Goal: Information Seeking & Learning: Learn about a topic

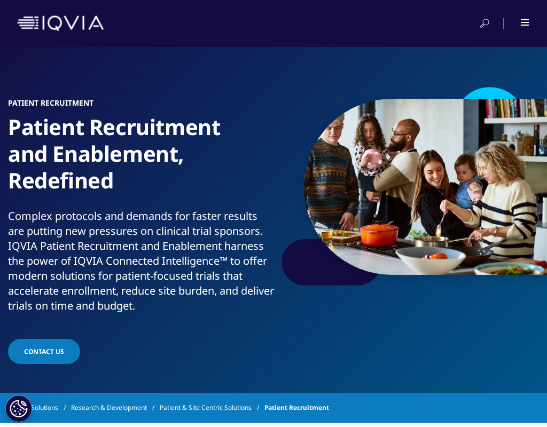
click at [185, 130] on h1 "Patient Recruitment and Enablement, Redefined" at bounding box center [141, 161] width 266 height 95
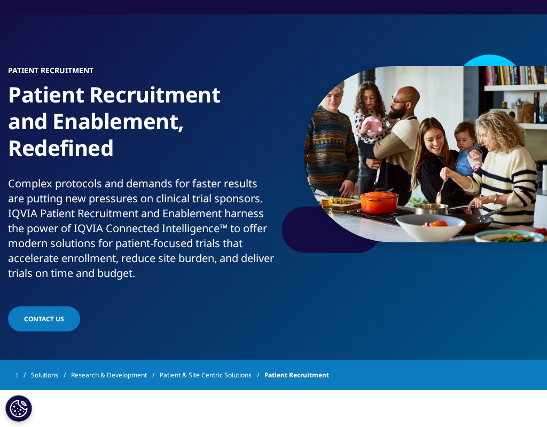
click at [241, 378] on link "Patient & Site Centric Solutions" at bounding box center [212, 375] width 105 height 19
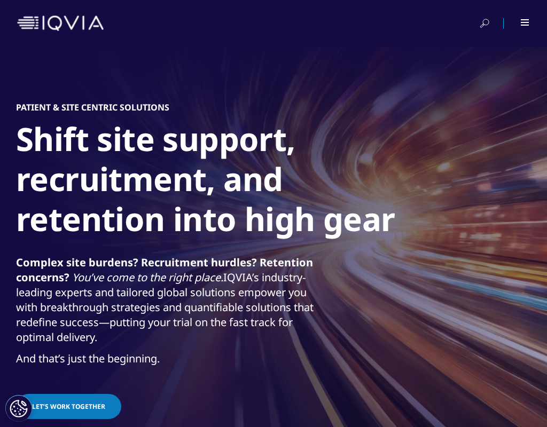
click at [275, 263] on strong "Complex site burdens? Recruitment hurdles? Retention concerns?" at bounding box center [164, 269] width 297 height 29
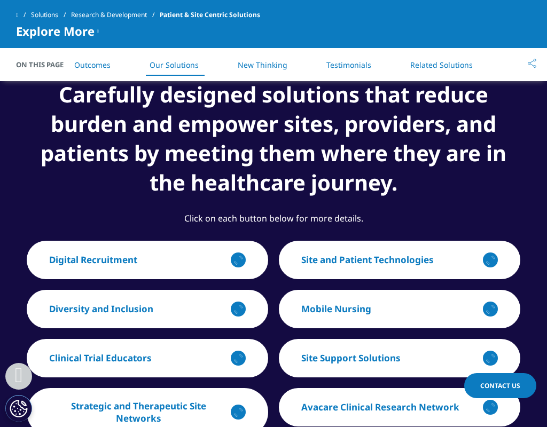
scroll to position [1445, 0]
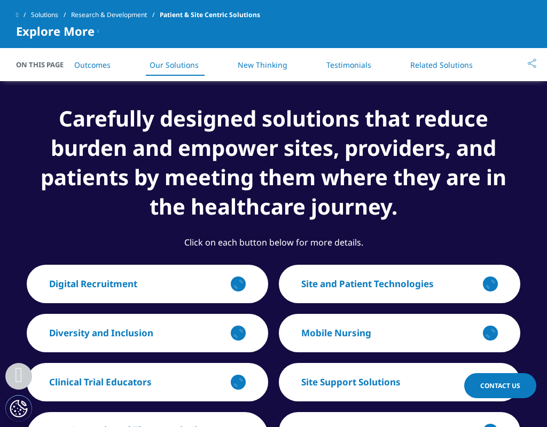
click at [314, 161] on h3 "Carefully designed solutions that reduce burden and empower sites, providers, a…" at bounding box center [273, 170] width 493 height 132
click at [282, 154] on h3 "Carefully designed solutions that reduce burden and empower sites, providers, a…" at bounding box center [273, 170] width 493 height 132
click at [283, 154] on h3 "Carefully designed solutions that reduce burden and empower sites, providers, a…" at bounding box center [273, 170] width 493 height 132
click at [344, 151] on h3 "Carefully designed solutions that reduce burden and empower sites, providers, a…" at bounding box center [273, 170] width 493 height 132
click at [346, 155] on h3 "Carefully designed solutions that reduce burden and empower sites, providers, a…" at bounding box center [273, 170] width 493 height 132
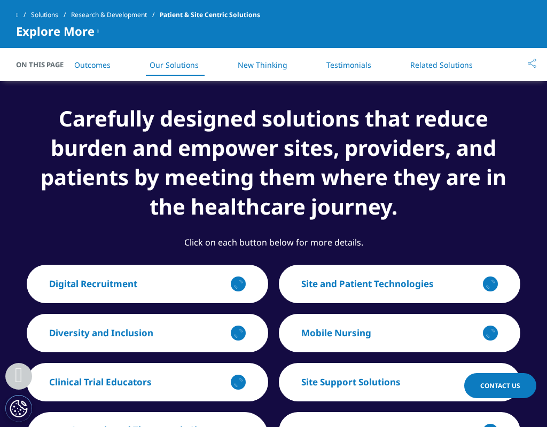
drag, startPoint x: 346, startPoint y: 163, endPoint x: 361, endPoint y: 183, distance: 24.9
click at [346, 164] on h3 "Carefully designed solutions that reduce burden and empower sites, providers, a…" at bounding box center [273, 170] width 493 height 132
click at [413, 180] on h3 "Carefully designed solutions that reduce burden and empower sites, providers, a…" at bounding box center [273, 170] width 493 height 132
click at [390, 185] on h3 "Carefully designed solutions that reduce burden and empower sites, providers, a…" at bounding box center [273, 170] width 493 height 132
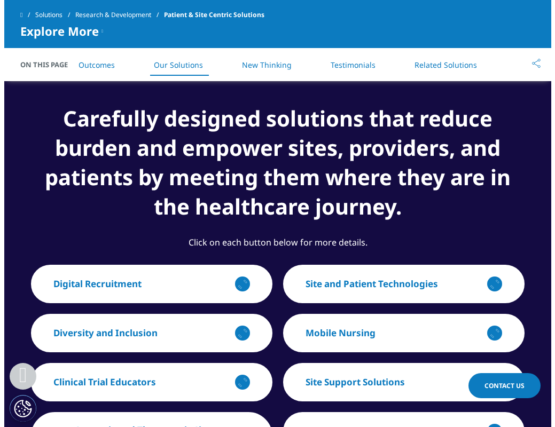
scroll to position [1527, 0]
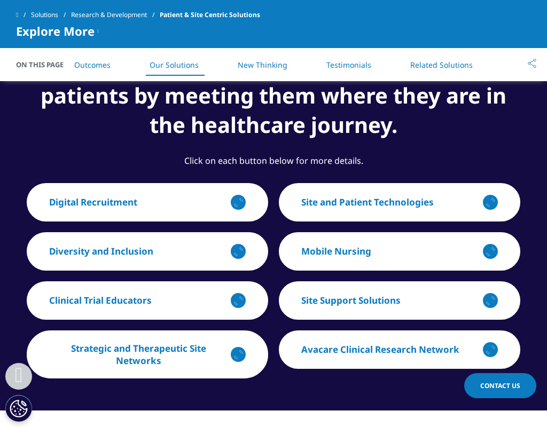
click at [368, 353] on p "Avacare Clinical Research Network" at bounding box center [380, 349] width 158 height 12
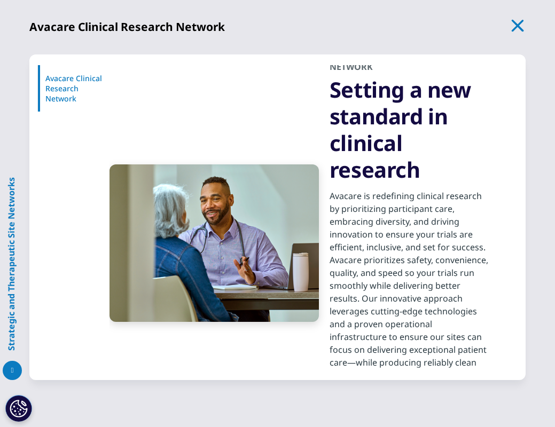
scroll to position [75, 0]
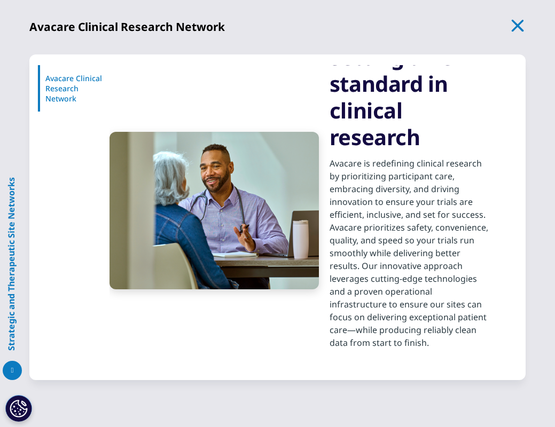
click at [444, 171] on p "Avacare is redefining clinical research by prioritizing participant care, embra…" at bounding box center [409, 256] width 161 height 199
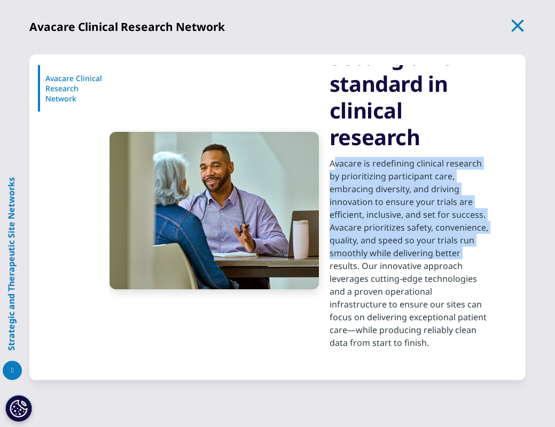
drag, startPoint x: 329, startPoint y: 166, endPoint x: 463, endPoint y: 254, distance: 160.3
click at [463, 254] on p "Avacare is redefining clinical research by prioritizing participant care, embra…" at bounding box center [409, 256] width 161 height 199
click at [460, 244] on p "Avacare is redefining clinical research by prioritizing participant care, embra…" at bounding box center [409, 256] width 161 height 199
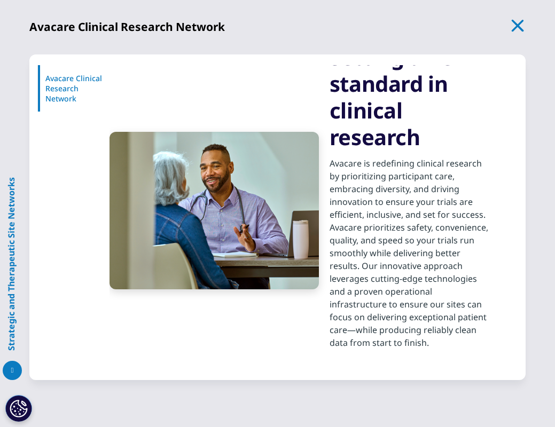
click at [460, 236] on p "Avacare is redefining clinical research by prioritizing participant care, embra…" at bounding box center [409, 256] width 161 height 199
click at [461, 229] on p "Avacare is redefining clinical research by prioritizing participant care, embra…" at bounding box center [409, 256] width 161 height 199
click at [468, 227] on p "Avacare is redefining clinical research by prioritizing participant care, embra…" at bounding box center [409, 256] width 161 height 199
click at [471, 228] on p "Avacare is redefining clinical research by prioritizing participant care, embra…" at bounding box center [409, 256] width 161 height 199
click at [472, 229] on p "Avacare is redefining clinical research by prioritizing participant care, embra…" at bounding box center [409, 256] width 161 height 199
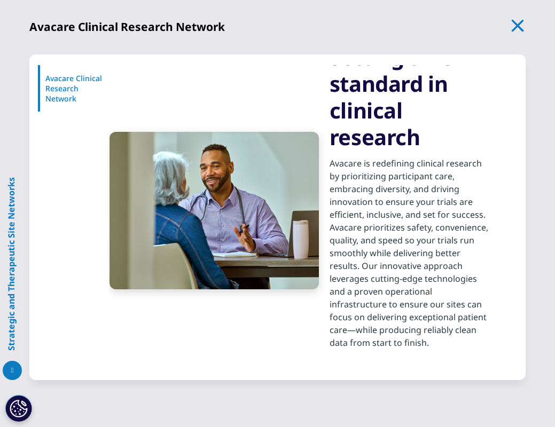
click at [472, 235] on p "Avacare is redefining clinical research by prioritizing participant care, embra…" at bounding box center [409, 256] width 161 height 199
click at [477, 234] on p "Avacare is redefining clinical research by prioritizing participant care, embra…" at bounding box center [409, 256] width 161 height 199
click at [479, 232] on p "Avacare is redefining clinical research by prioritizing participant care, embra…" at bounding box center [409, 256] width 161 height 199
click at [479, 229] on p "Avacare is redefining clinical research by prioritizing participant care, embra…" at bounding box center [409, 256] width 161 height 199
click at [364, 290] on p "Avacare is redefining clinical research by prioritizing participant care, embra…" at bounding box center [409, 256] width 161 height 199
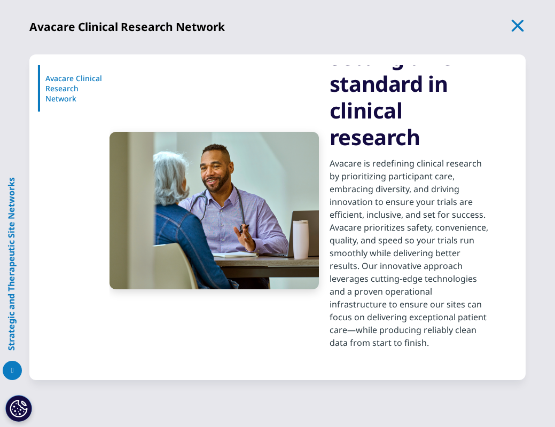
click at [365, 287] on p "Avacare is redefining clinical research by prioritizing participant care, embra…" at bounding box center [409, 256] width 161 height 199
click at [369, 310] on p "Avacare is redefining clinical research by prioritizing participant care, embra…" at bounding box center [409, 256] width 161 height 199
click at [369, 315] on p "Avacare is redefining clinical research by prioritizing participant care, embra…" at bounding box center [409, 256] width 161 height 199
click at [373, 317] on p "Avacare is redefining clinical research by prioritizing participant care, embra…" at bounding box center [409, 256] width 161 height 199
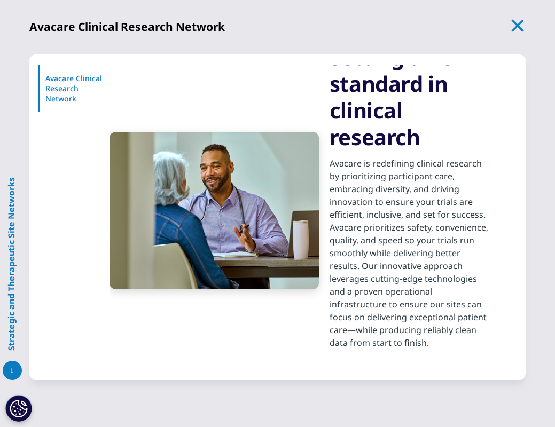
click at [374, 318] on p "Avacare is redefining clinical research by prioritizing participant care, embra…" at bounding box center [409, 256] width 161 height 199
click at [378, 322] on p "Avacare is redefining clinical research by prioritizing participant care, embra…" at bounding box center [409, 256] width 161 height 199
click at [406, 325] on p "Avacare is redefining clinical research by prioritizing participant care, embra…" at bounding box center [409, 256] width 161 height 199
click at [420, 327] on p "Avacare is redefining clinical research by prioritizing participant care, embra…" at bounding box center [409, 256] width 161 height 199
click at [447, 331] on p "Avacare is redefining clinical research by prioritizing participant care, embra…" at bounding box center [409, 256] width 161 height 199
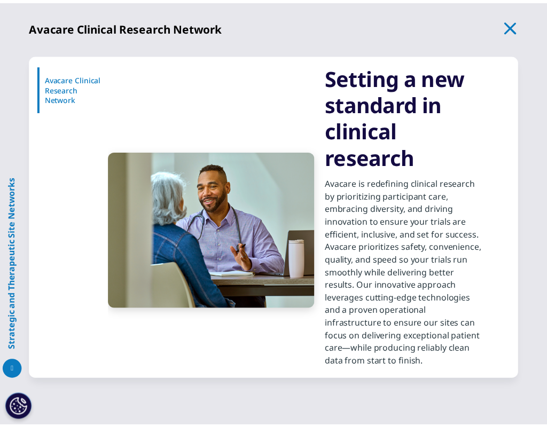
scroll to position [85, 0]
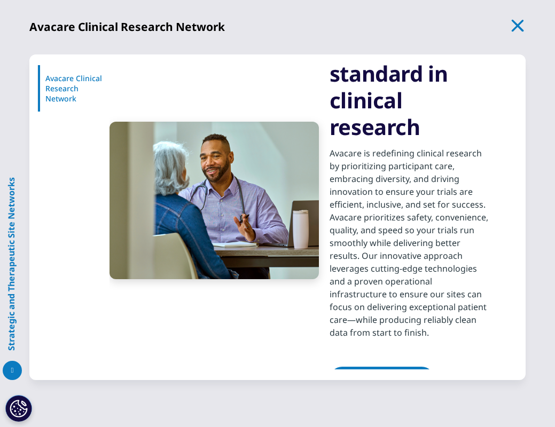
click at [342, 164] on p "Avacare is redefining clinical research by prioritizing participant care, embra…" at bounding box center [409, 246] width 161 height 199
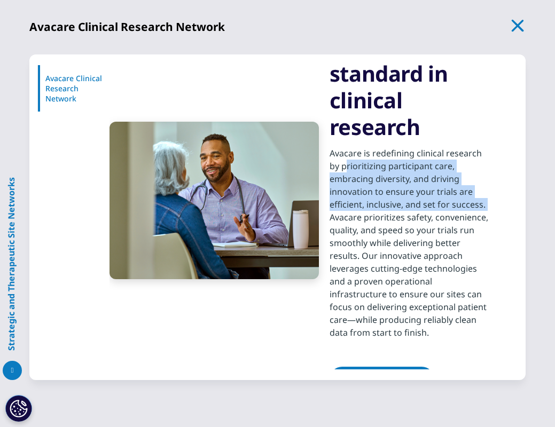
drag, startPoint x: 343, startPoint y: 168, endPoint x: 493, endPoint y: 204, distance: 154.7
click at [493, 204] on div "AVACARE CLINICAL RESEARCH NETWORK Setting a new standard in clinical research A…" at bounding box center [307, 200] width 397 height 441
click at [426, 178] on p "Avacare is redefining clinical research by prioritizing participant care, embra…" at bounding box center [409, 246] width 161 height 199
drag, startPoint x: 343, startPoint y: 168, endPoint x: 484, endPoint y: 215, distance: 148.0
click at [490, 218] on div "AVACARE CLINICAL RESEARCH NETWORK Setting a new standard in clinical research A…" at bounding box center [307, 200] width 397 height 441
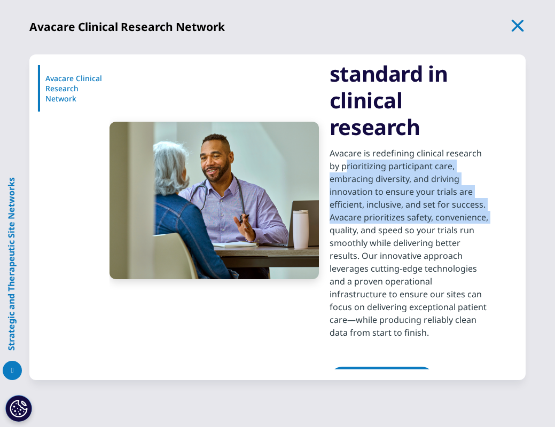
copy p "prioritizing participant care, embracing diversity, and driving innovation to e…"
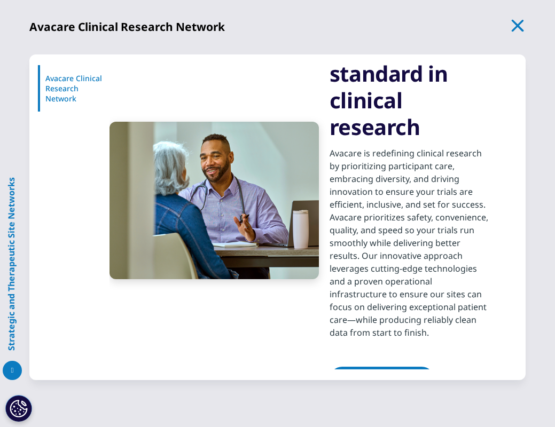
drag, startPoint x: 414, startPoint y: 190, endPoint x: 474, endPoint y: 0, distance: 199.5
click at [67, 175] on div "Jump to Avacare Clinical Research Network Avacare Clinical Research Network AVA…" at bounding box center [277, 217] width 496 height 326
click at [517, 23] on icon "button" at bounding box center [517, 25] width 15 height 15
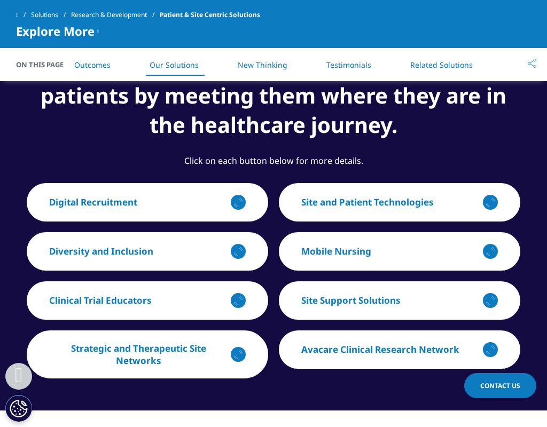
click at [137, 363] on p "Strategic and Therapeutic Site Networks" at bounding box center [138, 354] width 179 height 25
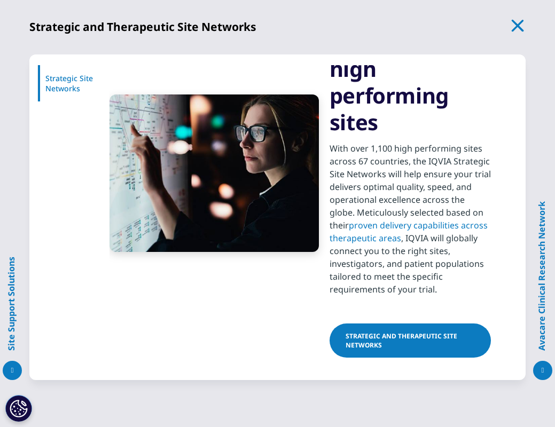
scroll to position [137, 0]
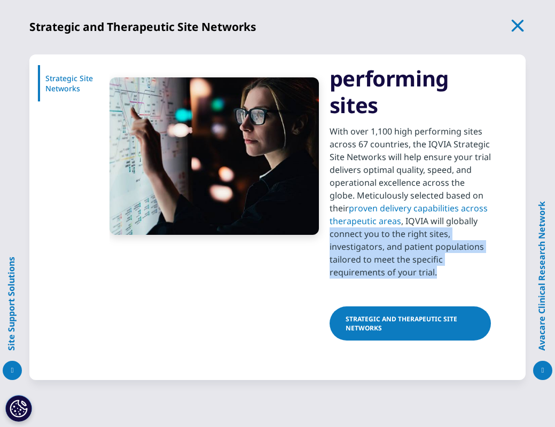
drag, startPoint x: 329, startPoint y: 232, endPoint x: 454, endPoint y: 272, distance: 131.1
click at [454, 272] on div "STRATEGIC SITE NETWORKS A worldwide network of high performing sites With over …" at bounding box center [307, 156] width 397 height 426
copy p "connect you to the right sites, investigators, and patient populations tailored…"
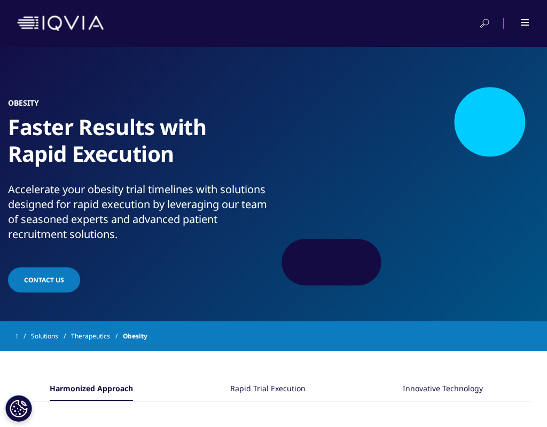
scroll to position [2, 0]
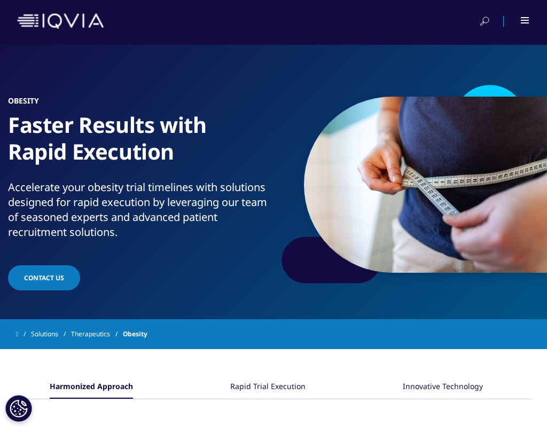
click at [254, 192] on p "Accelerate your obesity trial timelines with solutions designed for rapid execu…" at bounding box center [141, 213] width 266 height 66
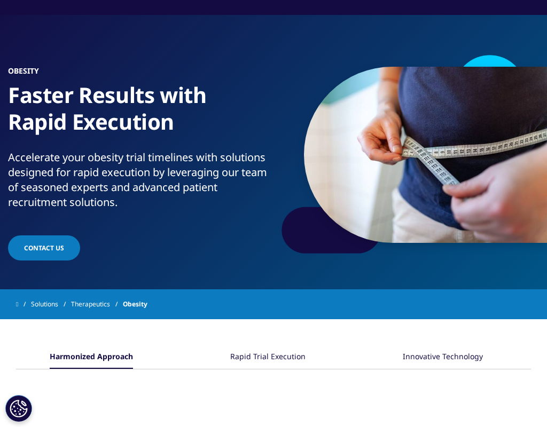
click at [254, 170] on p "Accelerate your obesity trial timelines with solutions designed for rapid execu…" at bounding box center [141, 183] width 266 height 66
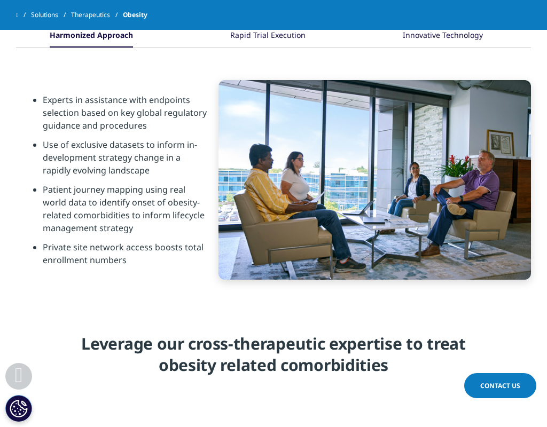
scroll to position [350, 0]
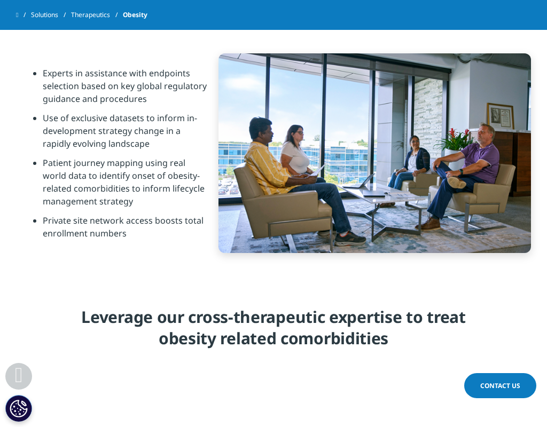
click at [152, 171] on li "Patient journey mapping using real world data to identify onset of obesity-rela…" at bounding box center [125, 185] width 165 height 58
click at [152, 168] on li "Patient journey mapping using real world data to identify onset of obesity-rela…" at bounding box center [125, 185] width 165 height 58
click at [139, 219] on li "Private site network access boosts total enrollment numbers" at bounding box center [125, 230] width 165 height 32
click at [343, 319] on h4 "Leverage our cross-therapeutic expertise to treat obesity related comorbidities" at bounding box center [273, 331] width 417 height 51
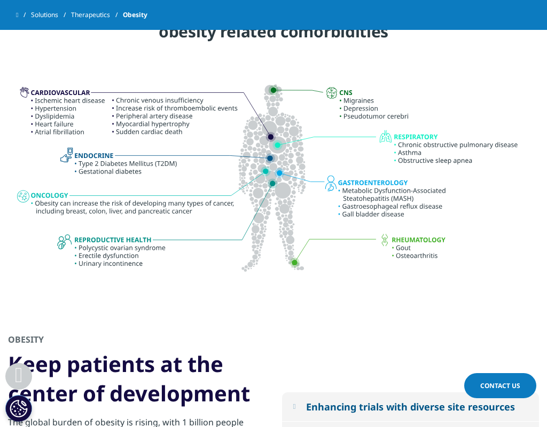
scroll to position [856, 0]
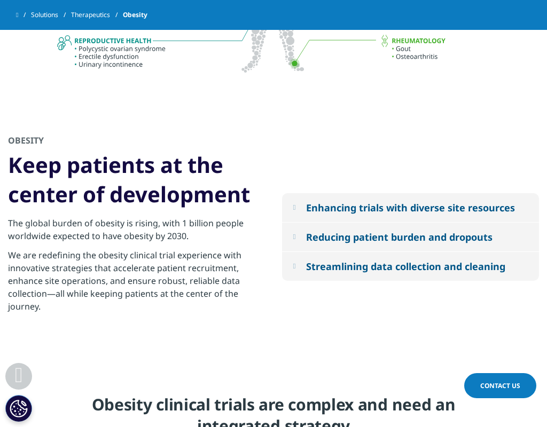
click at [179, 245] on p "The global burden of obesity is rising, with 1 billion people worldwide expecte…" at bounding box center [133, 233] width 250 height 32
click at [188, 224] on p "The global burden of obesity is rising, with 1 billion people worldwide expecte…" at bounding box center [133, 233] width 250 height 32
drag, startPoint x: 191, startPoint y: 251, endPoint x: 192, endPoint y: 257, distance: 6.1
click at [191, 251] on p "We are redefining the obesity clinical trial experience with innovative strateg…" at bounding box center [133, 284] width 250 height 70
click at [193, 260] on p "We are redefining the obesity clinical trial experience with innovative strateg…" at bounding box center [133, 284] width 250 height 70
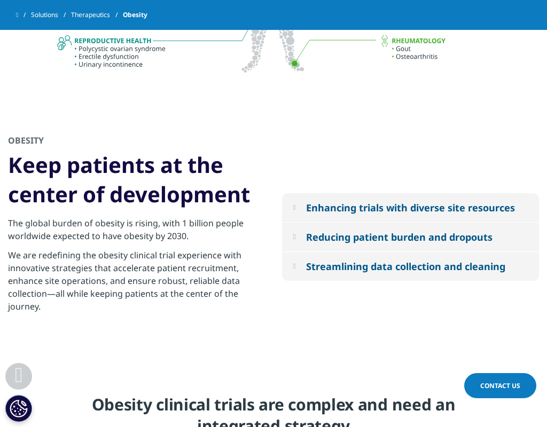
click at [238, 256] on p "We are redefining the obesity clinical trial experience with innovative strateg…" at bounding box center [133, 284] width 250 height 70
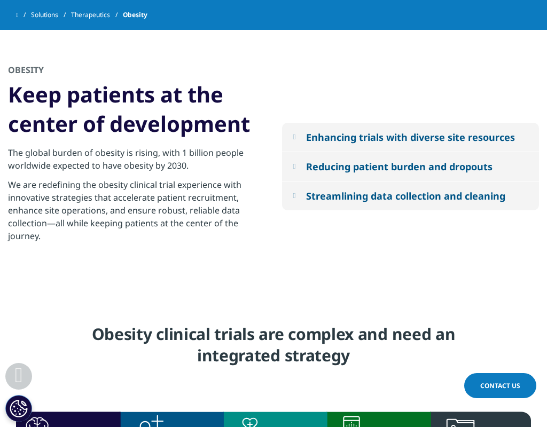
scroll to position [1115, 0]
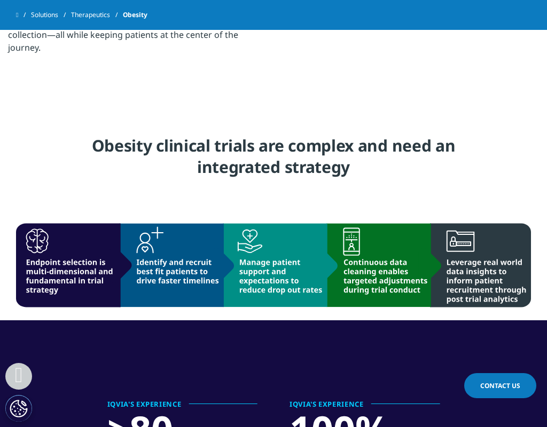
click at [296, 141] on h4 "Obesity clinical trials are complex and need an integrated strategy" at bounding box center [273, 160] width 417 height 51
click at [289, 150] on h4 "Obesity clinical trials are complex and need an integrated strategy" at bounding box center [273, 160] width 417 height 51
click at [289, 152] on h4 "Obesity clinical trials are complex and need an integrated strategy" at bounding box center [273, 160] width 417 height 51
click at [289, 150] on h4 "Obesity clinical trials are complex and need an integrated strategy" at bounding box center [273, 160] width 417 height 51
click at [289, 148] on h4 "Obesity clinical trials are complex and need an integrated strategy" at bounding box center [273, 160] width 417 height 51
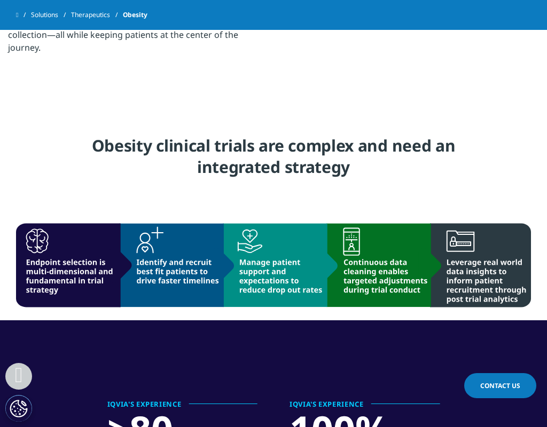
click at [289, 148] on h4 "Obesity clinical trials are complex and need an integrated strategy" at bounding box center [273, 160] width 417 height 51
click at [286, 170] on h4 "Obesity clinical trials are complex and need an integrated strategy" at bounding box center [273, 160] width 417 height 51
click at [286, 172] on h4 "Obesity clinical trials are complex and need an integrated strategy" at bounding box center [273, 160] width 417 height 51
click at [287, 154] on h4 "Obesity clinical trials are complex and need an integrated strategy" at bounding box center [273, 160] width 417 height 51
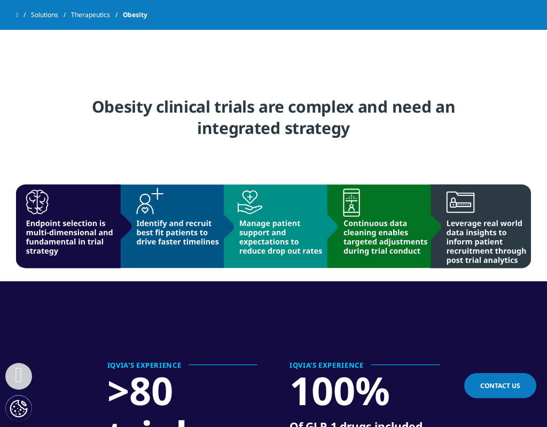
scroll to position [1190, 0]
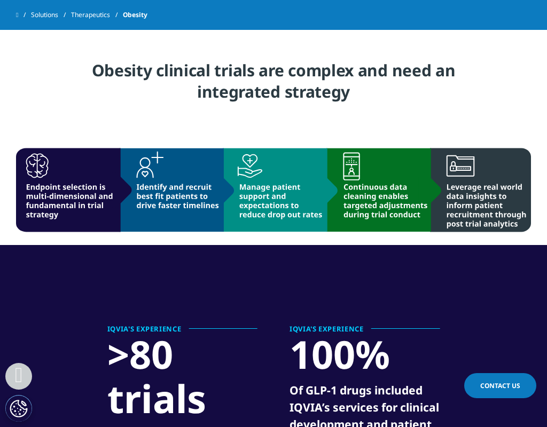
drag, startPoint x: 172, startPoint y: 241, endPoint x: 239, endPoint y: 238, distance: 66.8
click at [172, 241] on img at bounding box center [273, 190] width 515 height 106
drag, startPoint x: 268, startPoint y: 238, endPoint x: 312, endPoint y: 239, distance: 43.8
click at [268, 239] on img at bounding box center [273, 190] width 515 height 106
click at [382, 239] on img at bounding box center [273, 190] width 515 height 106
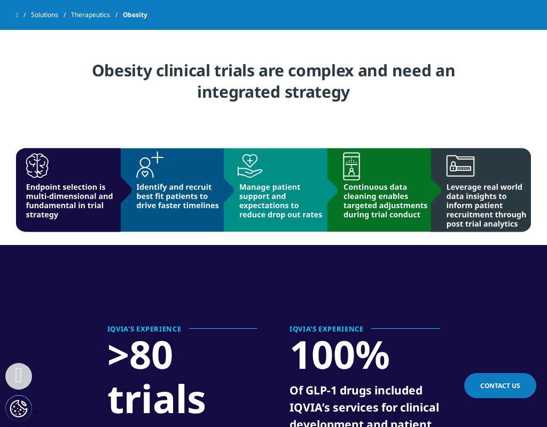
click at [501, 241] on img at bounding box center [273, 190] width 515 height 106
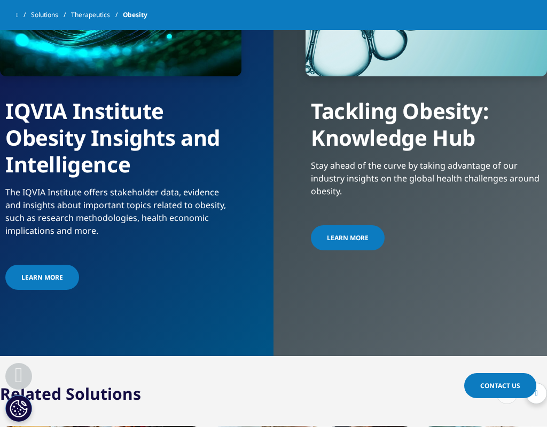
scroll to position [2207, 0]
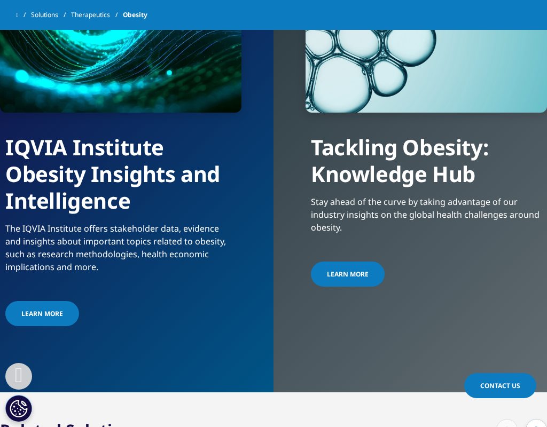
click at [136, 167] on div "IQVIA Institute Obesity Insights and Intelligence" at bounding box center [120, 163] width 241 height 101
click at [47, 309] on span "LEARN MORE" at bounding box center [42, 313] width 42 height 9
click at [354, 270] on span "LEARN MORE" at bounding box center [348, 274] width 42 height 9
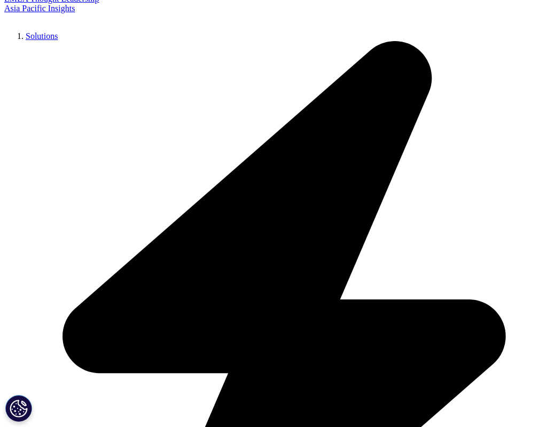
scroll to position [267, 0]
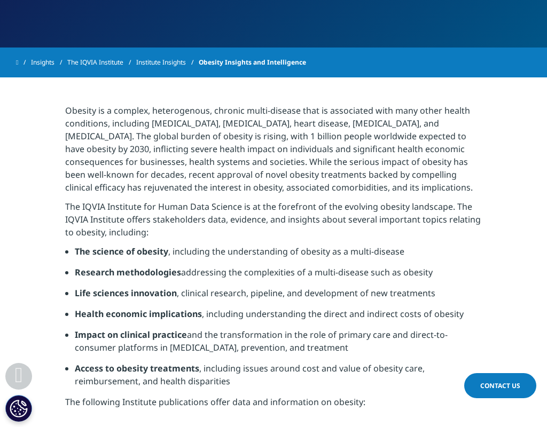
click at [312, 184] on p "Obesity is a complex, heterogenous, chronic multi-disease that is associated wi…" at bounding box center [273, 152] width 417 height 96
click at [315, 187] on p "Obesity is a complex, heterogenous, chronic multi-disease that is associated wi…" at bounding box center [273, 152] width 417 height 96
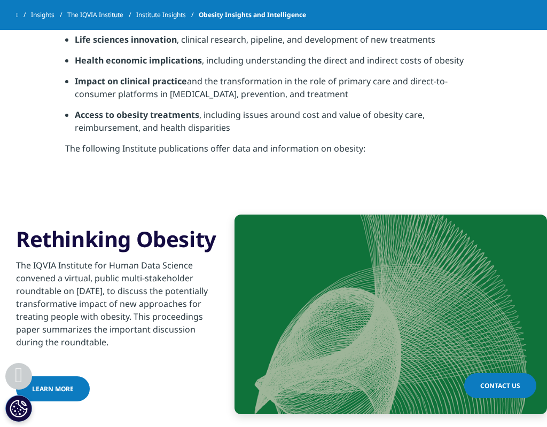
scroll to position [651, 0]
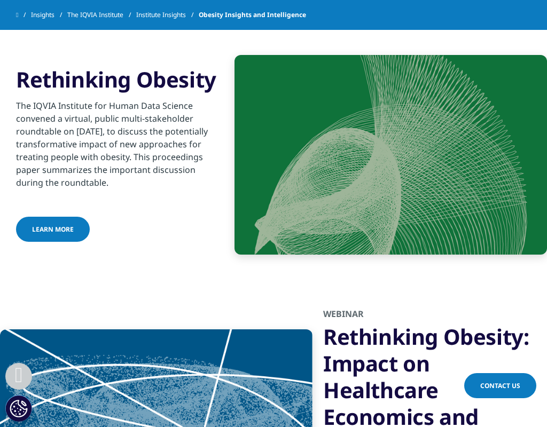
click at [169, 107] on p "The IQVIA Institute for Human Data Science convened a virtual, public multi-sta…" at bounding box center [120, 147] width 208 height 96
click at [165, 105] on p "The IQVIA Institute for Human Data Science convened a virtual, public multi-sta…" at bounding box center [120, 147] width 208 height 96
click at [165, 106] on p "The IQVIA Institute for Human Data Science convened a virtual, public multi-sta…" at bounding box center [120, 147] width 208 height 96
click at [162, 114] on p "The IQVIA Institute for Human Data Science convened a virtual, public multi-sta…" at bounding box center [120, 147] width 208 height 96
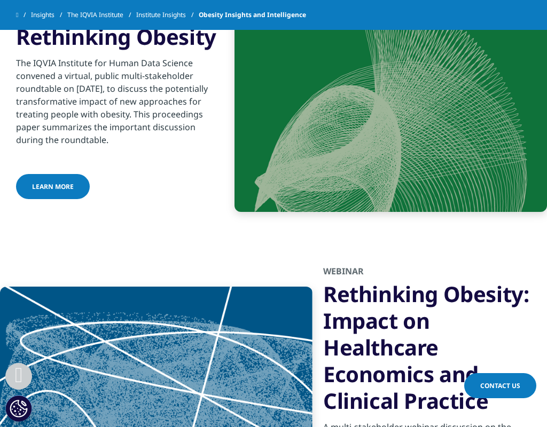
scroll to position [732, 0]
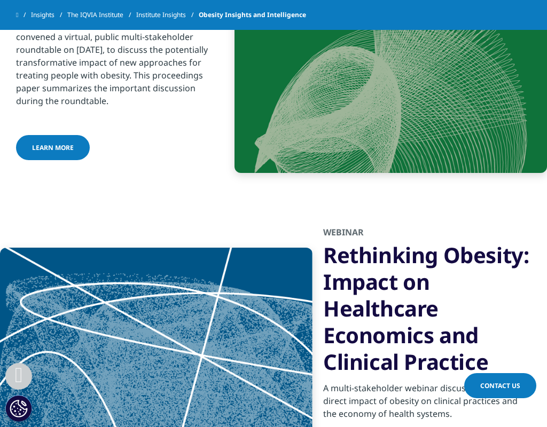
click at [392, 280] on h3 "Rethinking Obesity: Impact on Healthcare Economics and Clinical Practice" at bounding box center [427, 308] width 208 height 133
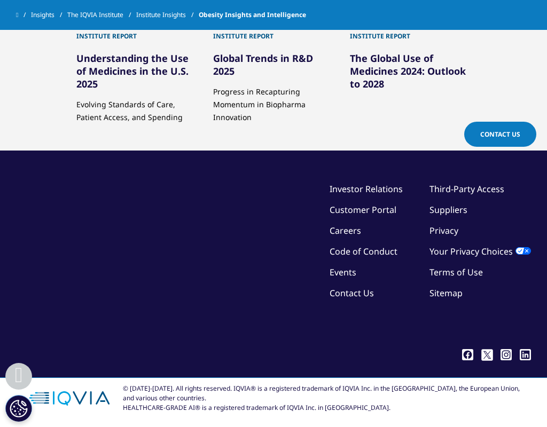
scroll to position [532, 0]
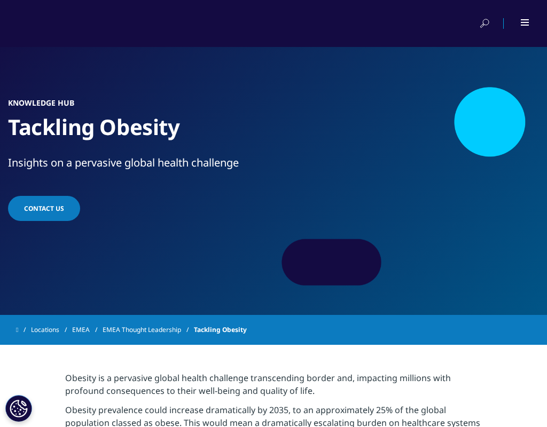
scroll to position [233, 0]
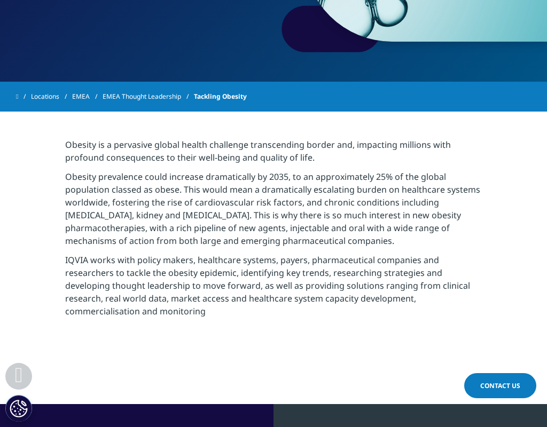
click at [295, 193] on p "Obesity prevalence could increase dramatically by 2035, to an approximately 25%…" at bounding box center [273, 211] width 417 height 83
click at [296, 173] on p "Obesity prevalence could increase dramatically by 2035, to an approximately 25%…" at bounding box center [273, 211] width 417 height 83
click at [297, 155] on p "Obesity is a pervasive global health challenge transcending border and, impacti…" at bounding box center [273, 154] width 417 height 32
click at [297, 151] on p "Obesity is a pervasive global health challenge transcending border and, impacti…" at bounding box center [273, 154] width 417 height 32
click at [247, 182] on p "Obesity prevalence could increase dramatically by 2035, to an approximately 25%…" at bounding box center [273, 211] width 417 height 83
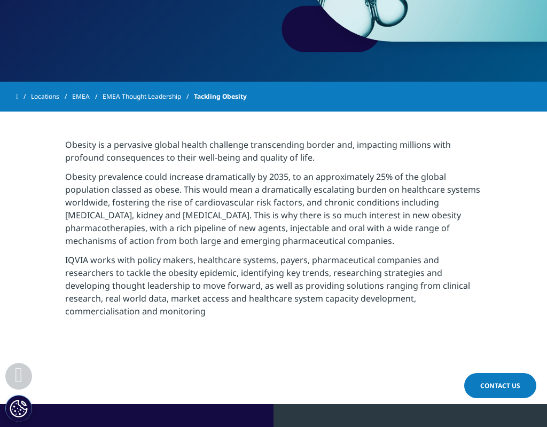
click at [241, 199] on p "Obesity prevalence could increase dramatically by 2035, to an approximately 25%…" at bounding box center [273, 211] width 417 height 83
drag, startPoint x: 265, startPoint y: 197, endPoint x: 272, endPoint y: 188, distance: 11.9
click at [265, 197] on p "Obesity prevalence could increase dramatically by 2035, to an approximately 25%…" at bounding box center [273, 211] width 417 height 83
click at [291, 184] on p "Obesity prevalence could increase dramatically by 2035, to an approximately 25%…" at bounding box center [273, 211] width 417 height 83
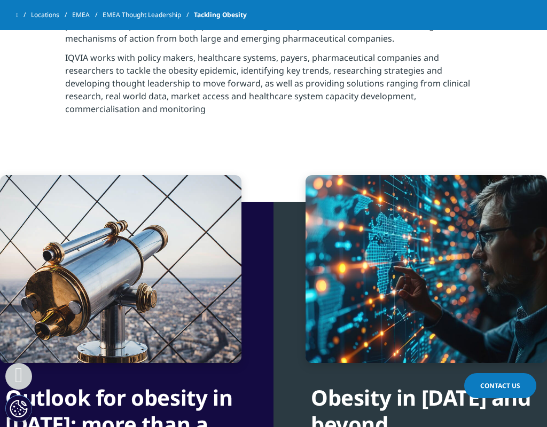
scroll to position [594, 0]
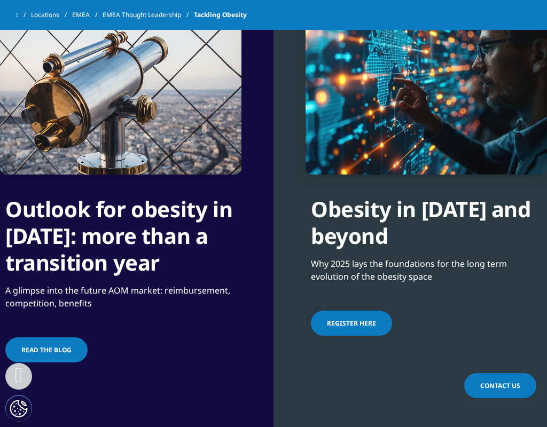
click at [269, 257] on div "Outlook for obesity in 2025: more than a transition year A glimpse into the fut…" at bounding box center [136, 220] width 273 height 415
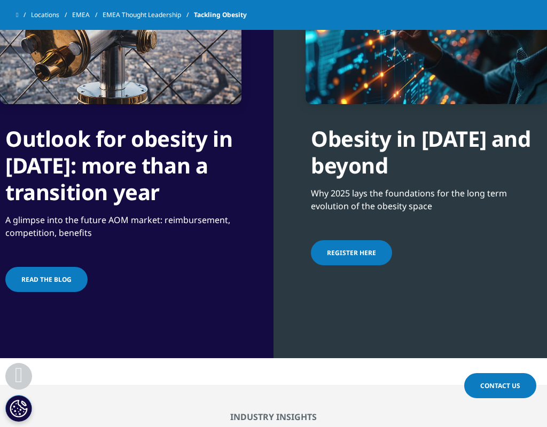
click at [48, 279] on span "Read the blog" at bounding box center [46, 279] width 50 height 9
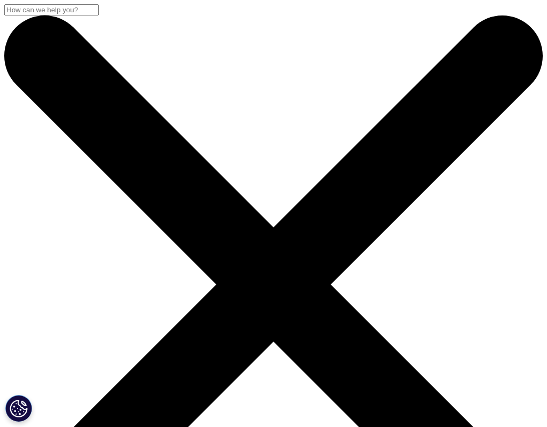
drag, startPoint x: 231, startPoint y: 238, endPoint x: 251, endPoint y: 231, distance: 21.4
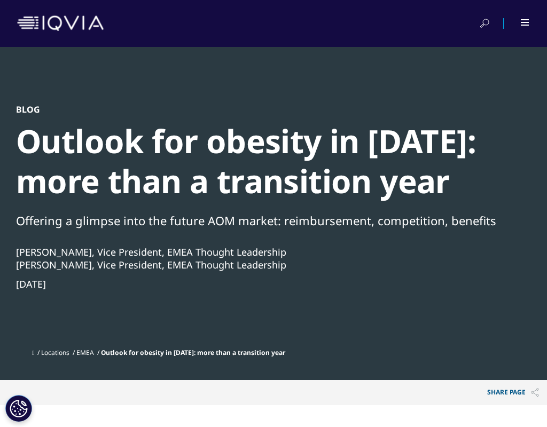
click at [231, 238] on div "Blog Outlook for obesity in [DATE]: more than a transition year Offering a glim…" at bounding box center [267, 223] width 502 height 239
click at [332, 221] on div "Offering a glimpse into the future AOM market: reimbursement, competition, bene…" at bounding box center [267, 220] width 502 height 18
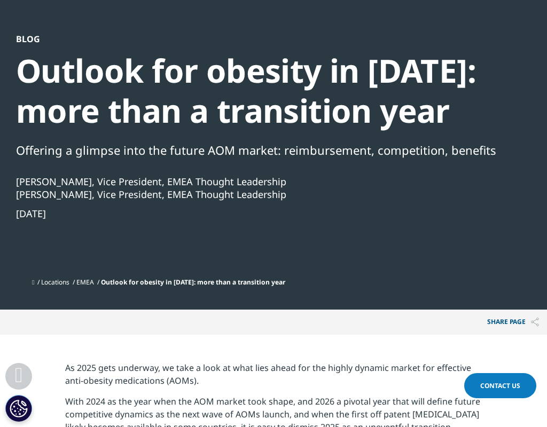
scroll to position [304, 0]
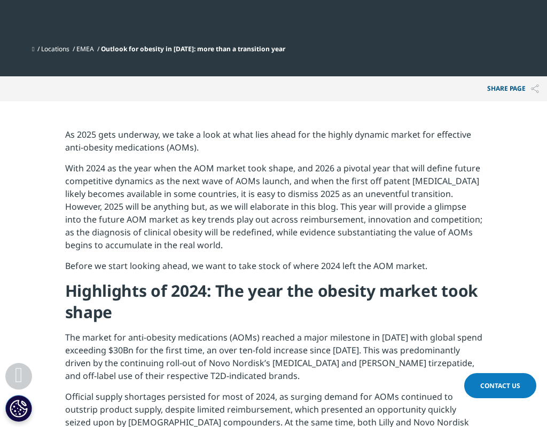
click at [300, 149] on p "As 2025 gets underway, we take a look at what lies ahead for the highly dynamic…" at bounding box center [273, 145] width 417 height 34
click at [300, 138] on p "As 2025 gets underway, we take a look at what lies ahead for the highly dynamic…" at bounding box center [273, 145] width 417 height 34
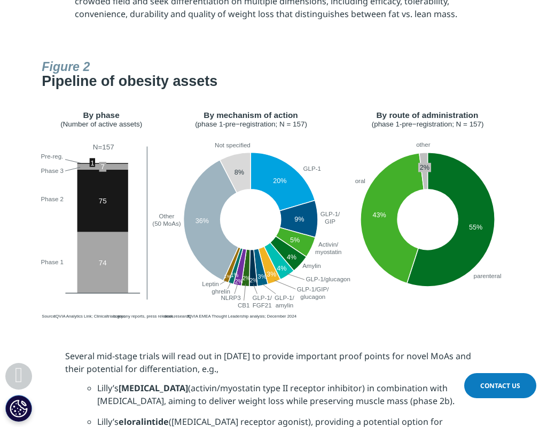
scroll to position [2075, 0]
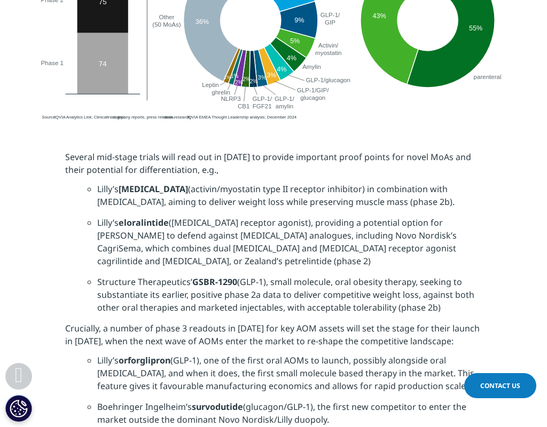
click at [305, 183] on li "[PERSON_NAME] [MEDICAL_DATA] (activin/myostatin type II receptor inhibitor) in …" at bounding box center [289, 200] width 385 height 34
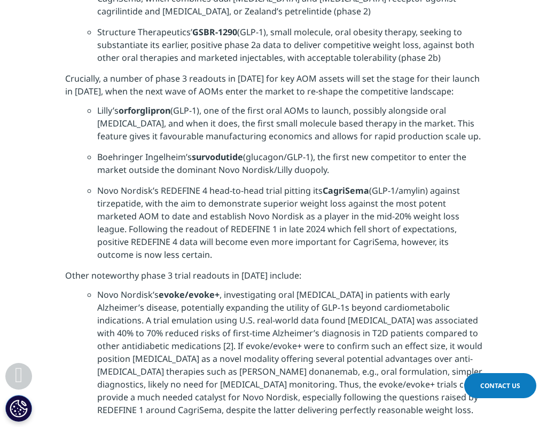
click at [301, 193] on li "Novo Nordisk’s REDEFINE 4 head-to-head trial pitting its CagriSema (GLP-1/amyli…" at bounding box center [289, 226] width 385 height 85
click at [295, 211] on li "Novo Nordisk’s REDEFINE 4 head-to-head trial pitting its CagriSema (GLP-1/amyli…" at bounding box center [289, 226] width 385 height 85
click at [298, 184] on li "Novo Nordisk’s REDEFINE 4 head-to-head trial pitting its CagriSema (GLP-1/amyli…" at bounding box center [289, 226] width 385 height 85
click at [299, 184] on li "Novo Nordisk’s REDEFINE 4 head-to-head trial pitting its CagriSema (GLP-1/amyli…" at bounding box center [289, 226] width 385 height 85
click at [303, 184] on li "Novo Nordisk’s REDEFINE 4 head-to-head trial pitting its CagriSema (GLP-1/amyli…" at bounding box center [289, 226] width 385 height 85
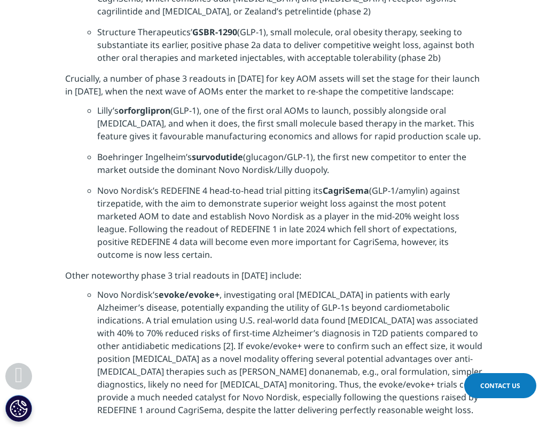
click at [303, 184] on li "Novo Nordisk’s REDEFINE 4 head-to-head trial pitting its CagriSema (GLP-1/amyli…" at bounding box center [289, 226] width 385 height 85
click at [291, 184] on li "Novo Nordisk’s REDEFINE 4 head-to-head trial pitting its CagriSema (GLP-1/amyli…" at bounding box center [289, 226] width 385 height 85
click at [286, 184] on li "Novo Nordisk’s REDEFINE 4 head-to-head trial pitting its CagriSema (GLP-1/amyli…" at bounding box center [289, 226] width 385 height 85
click at [283, 184] on li "Novo Nordisk’s REDEFINE 4 head-to-head trial pitting its CagriSema (GLP-1/amyli…" at bounding box center [289, 226] width 385 height 85
click at [278, 184] on li "Novo Nordisk’s REDEFINE 4 head-to-head trial pitting its CagriSema (GLP-1/amyli…" at bounding box center [289, 226] width 385 height 85
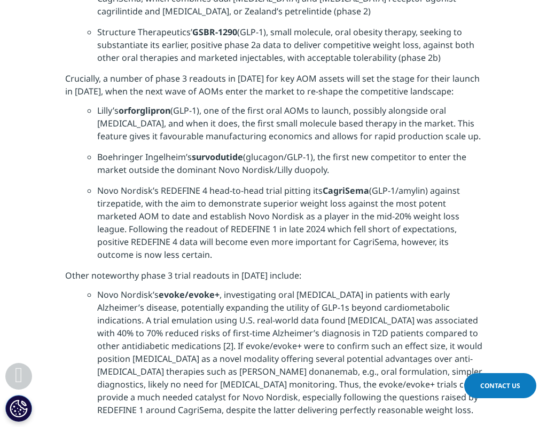
click at [267, 184] on li "Novo Nordisk’s REDEFINE 4 head-to-head trial pitting its CagriSema (GLP-1/amyli…" at bounding box center [289, 226] width 385 height 85
click at [268, 185] on li "Novo Nordisk’s REDEFINE 4 head-to-head trial pitting its CagriSema (GLP-1/amyli…" at bounding box center [289, 226] width 385 height 85
click at [268, 193] on li "Novo Nordisk’s REDEFINE 4 head-to-head trial pitting its CagriSema (GLP-1/amyli…" at bounding box center [289, 226] width 385 height 85
click at [273, 195] on li "Novo Nordisk’s REDEFINE 4 head-to-head trial pitting its CagriSema (GLP-1/amyli…" at bounding box center [289, 226] width 385 height 85
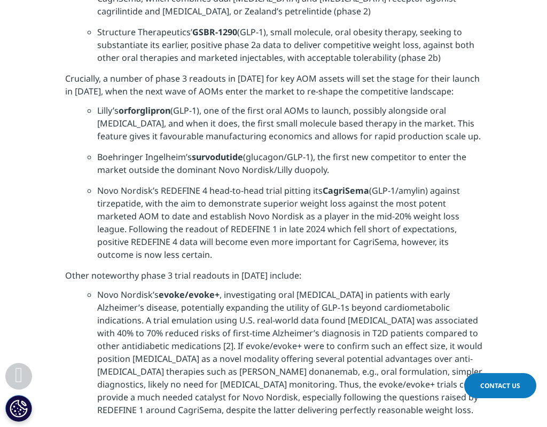
click at [280, 196] on li "Novo Nordisk’s REDEFINE 4 head-to-head trial pitting its CagriSema (GLP-1/amyli…" at bounding box center [289, 226] width 385 height 85
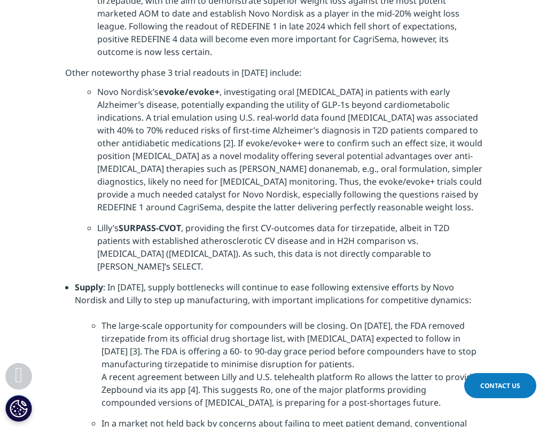
scroll to position [2564, 0]
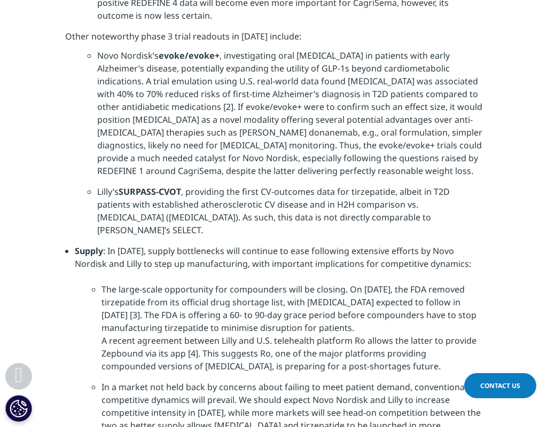
click at [280, 196] on li "[PERSON_NAME] SURPASS-CVOT , providing the first CV-outcomes data for tirzepati…" at bounding box center [289, 214] width 385 height 59
